Goal: Information Seeking & Learning: Check status

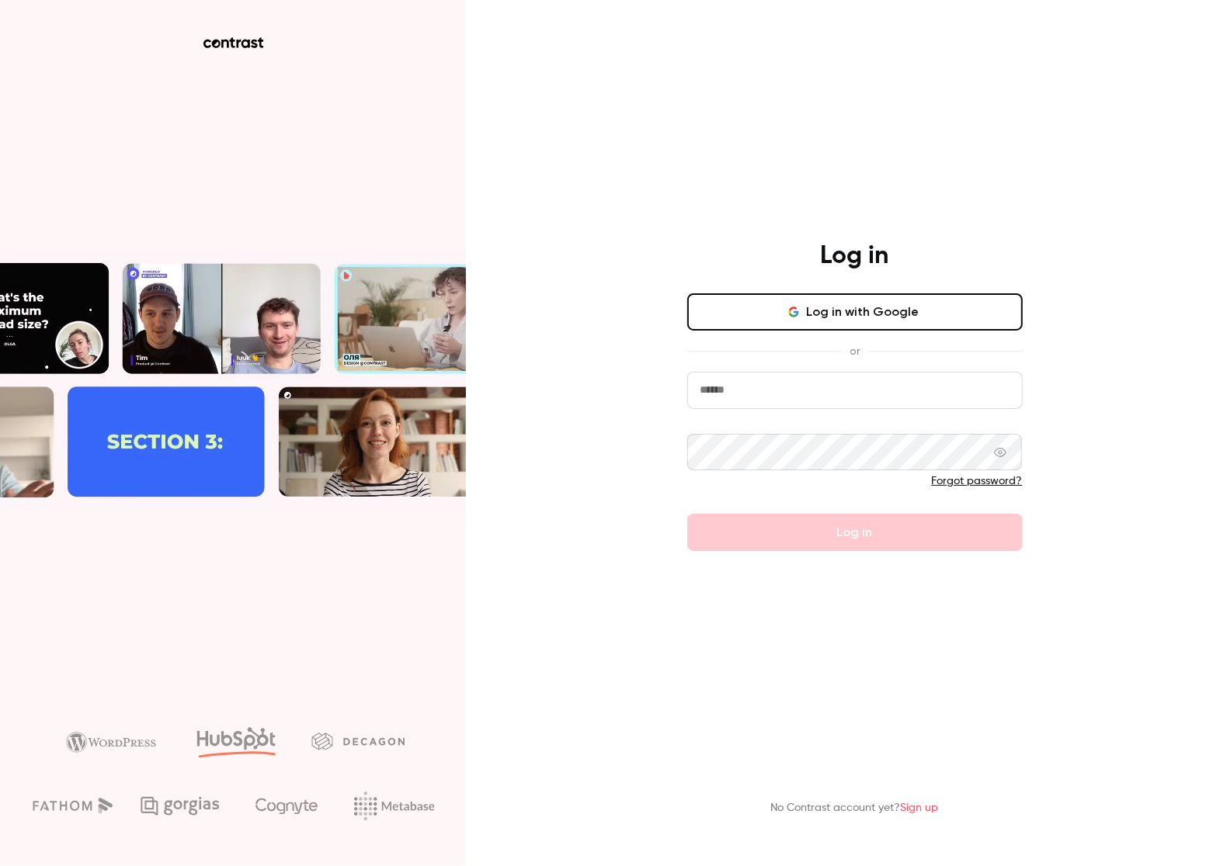
click at [797, 379] on input "email" at bounding box center [854, 390] width 335 height 37
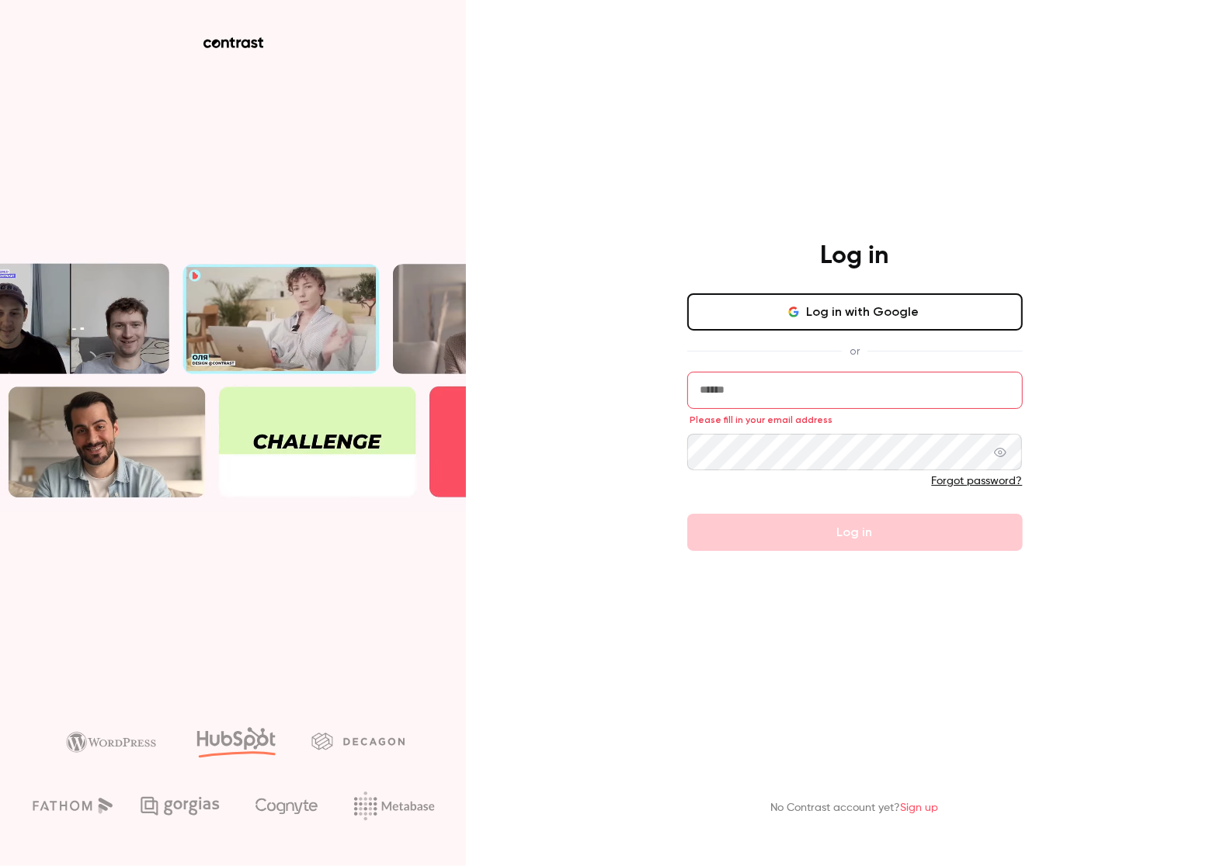
type input "**********"
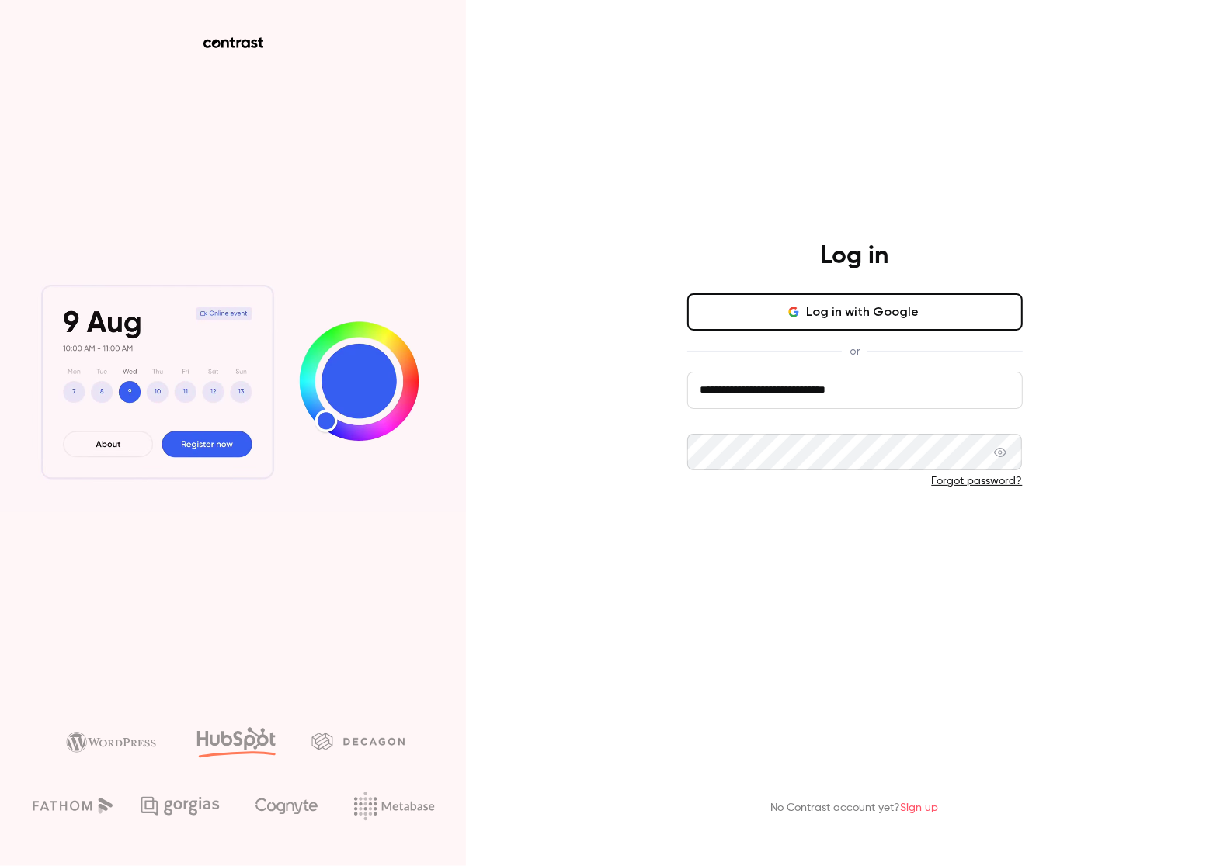
click at [900, 542] on button "Log in" at bounding box center [854, 532] width 335 height 37
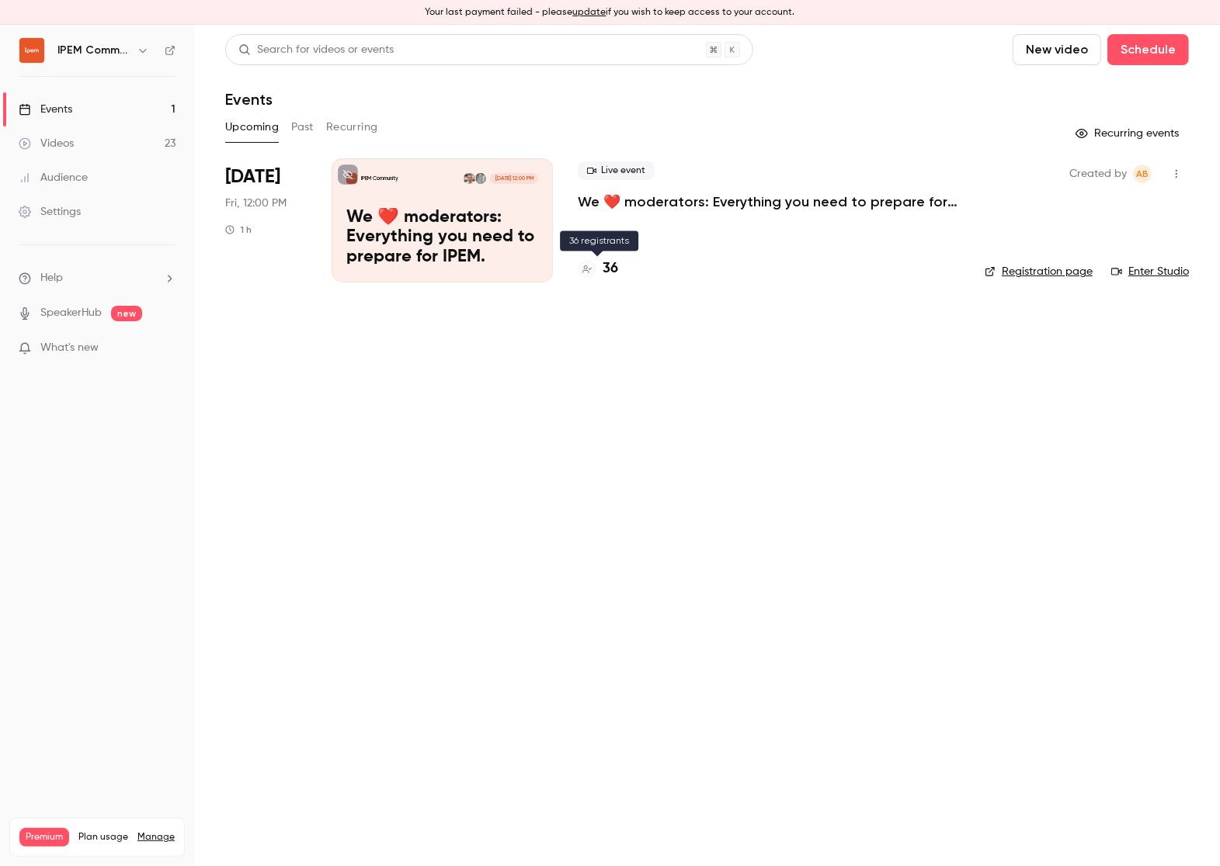
click at [608, 266] on h4 "36" at bounding box center [610, 269] width 16 height 21
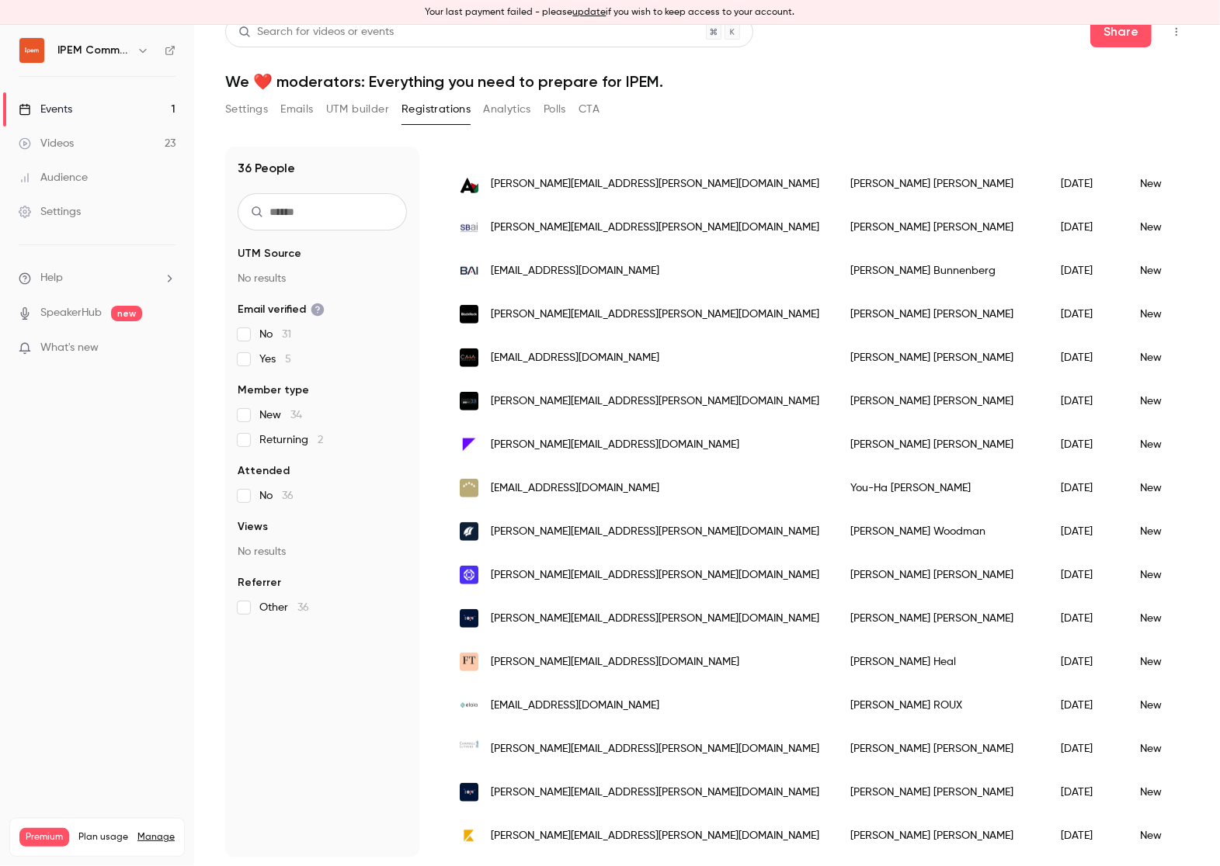
click at [498, 116] on button "Analytics" at bounding box center [507, 109] width 48 height 25
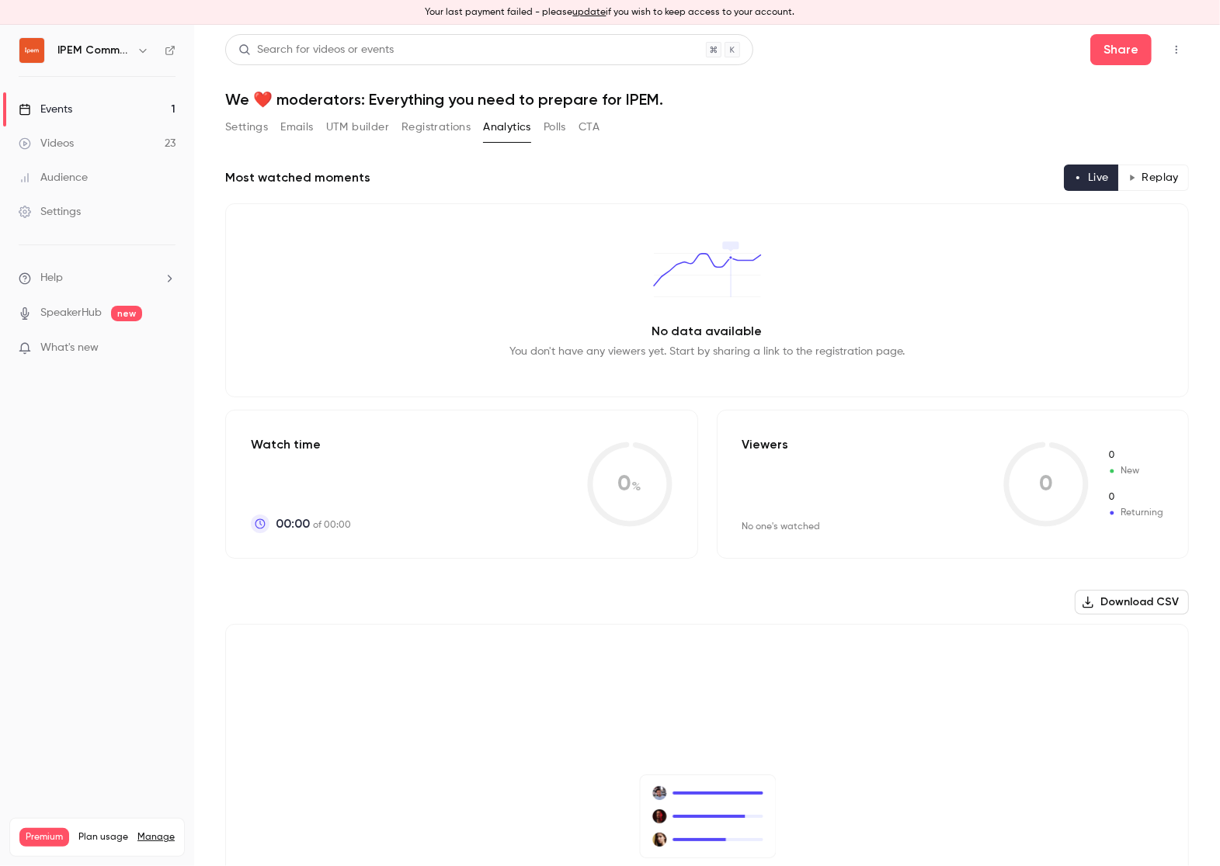
click at [453, 134] on button "Registrations" at bounding box center [435, 127] width 69 height 25
